Goal: Information Seeking & Learning: Learn about a topic

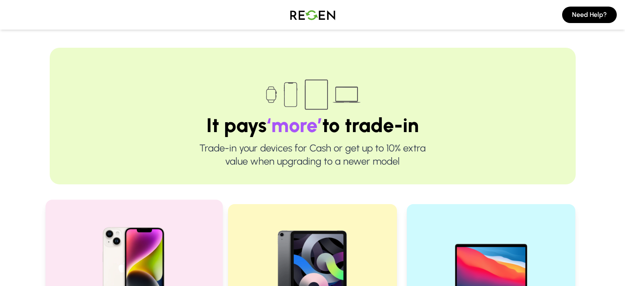
scroll to position [247, 0]
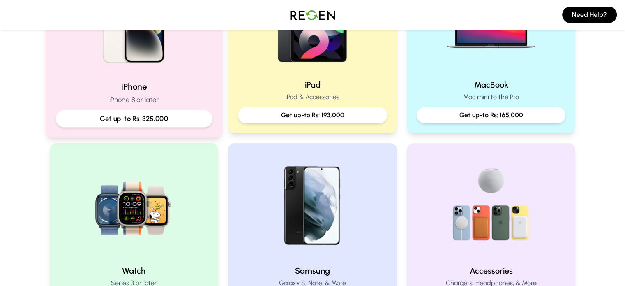
click at [125, 104] on p "iPhone 8 or later" at bounding box center [134, 100] width 157 height 10
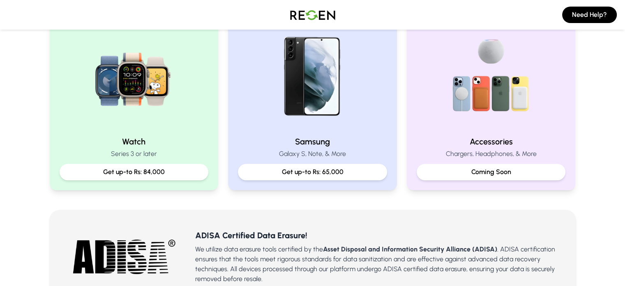
scroll to position [411, 0]
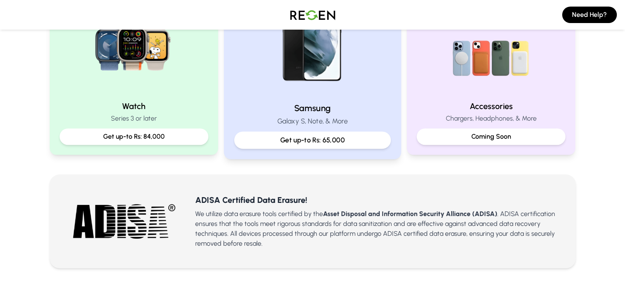
click at [285, 120] on p "Galaxy S, Note, & More" at bounding box center [312, 121] width 157 height 10
